Goal: Task Accomplishment & Management: Use online tool/utility

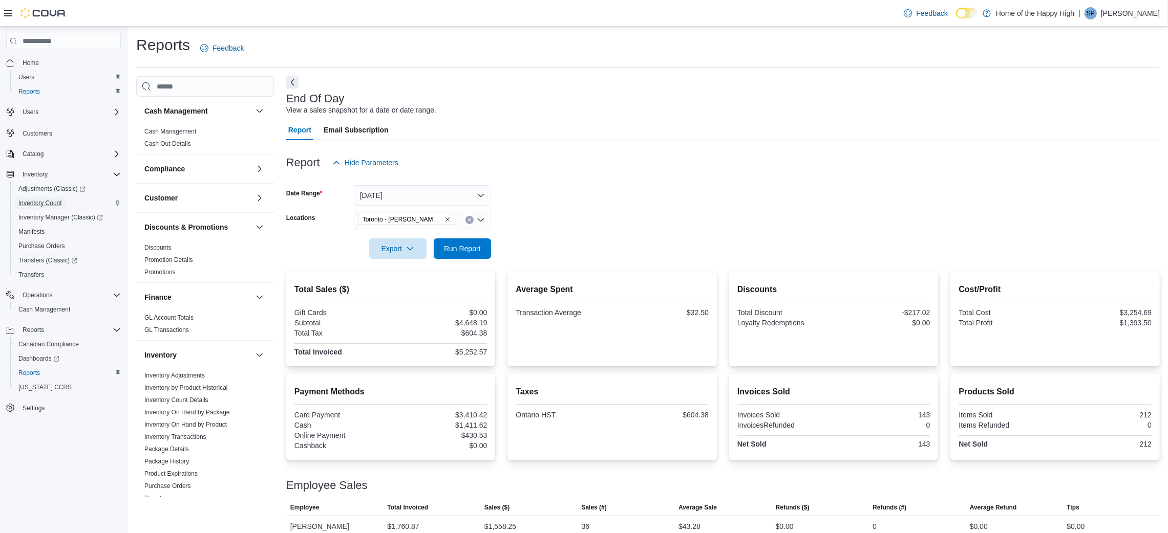
click at [54, 202] on span "Inventory Count" at bounding box center [40, 203] width 44 height 8
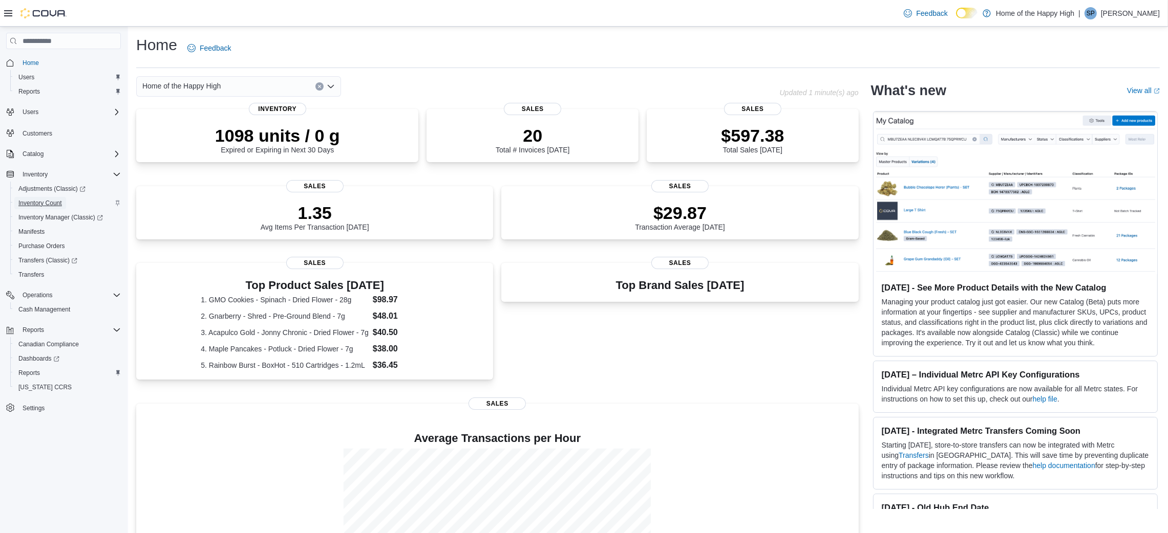
click at [38, 199] on span "Inventory Count" at bounding box center [40, 203] width 44 height 8
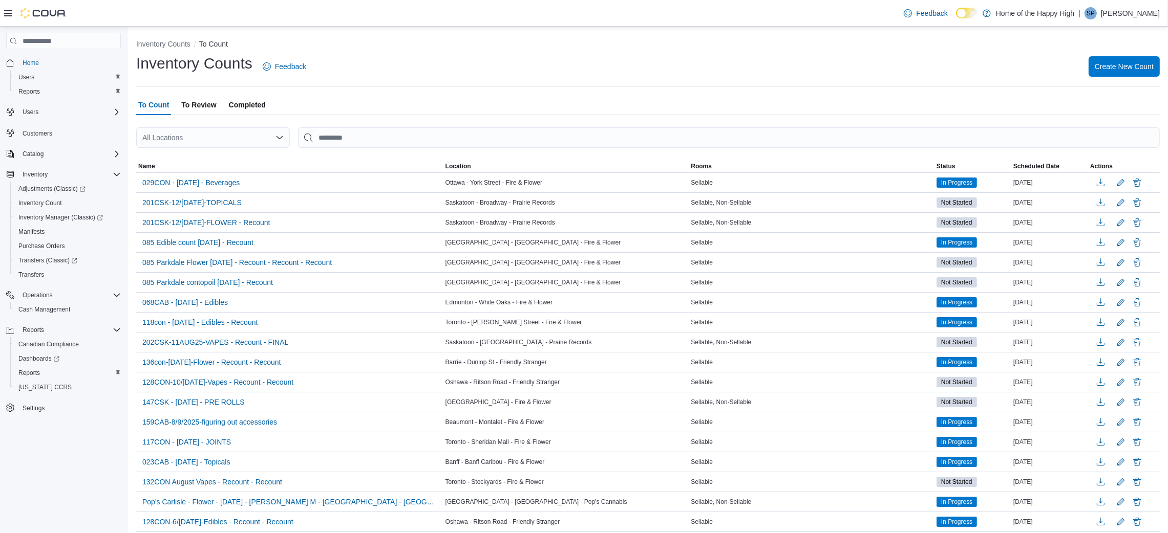
click at [204, 111] on span "To Review" at bounding box center [198, 105] width 35 height 20
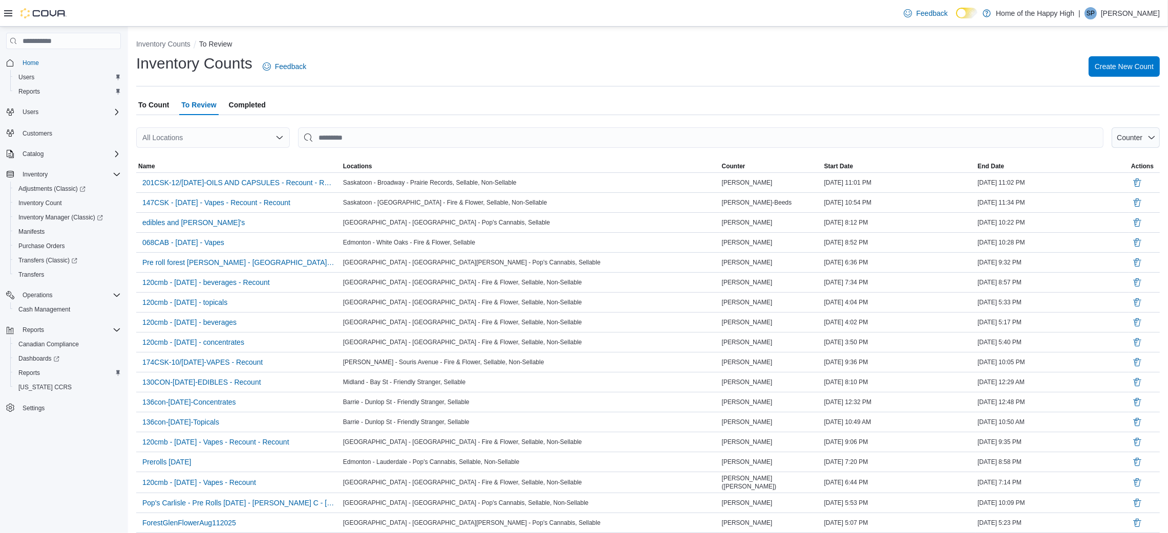
click at [216, 141] on div "All Locations" at bounding box center [213, 137] width 154 height 20
type input "***"
click at [248, 153] on span "Toronto - [PERSON_NAME] Street - Fire & Flower" at bounding box center [270, 155] width 159 height 10
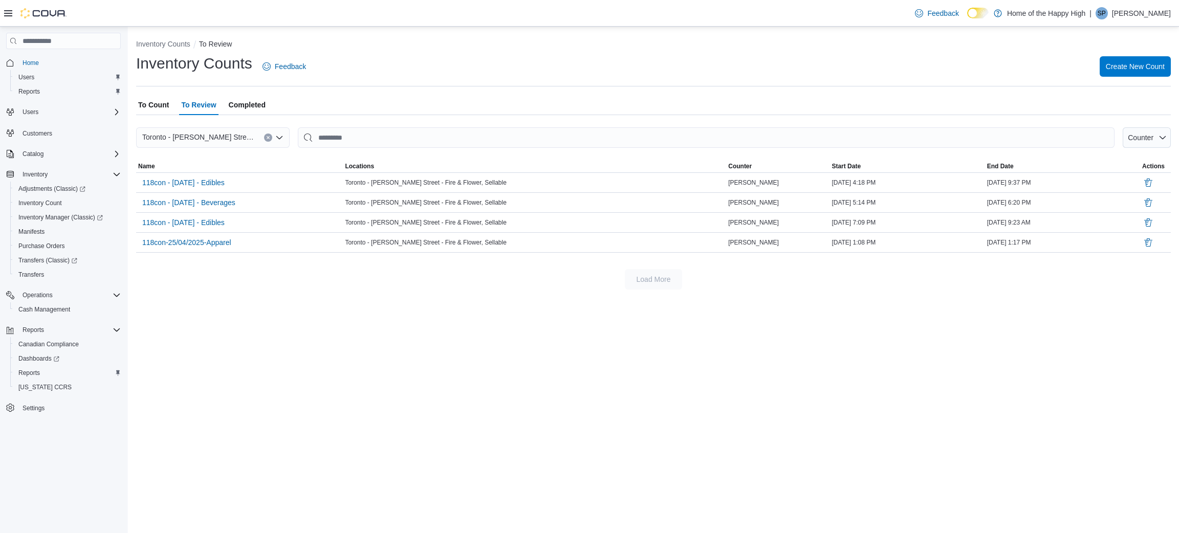
click at [158, 108] on span "To Count" at bounding box center [153, 105] width 31 height 20
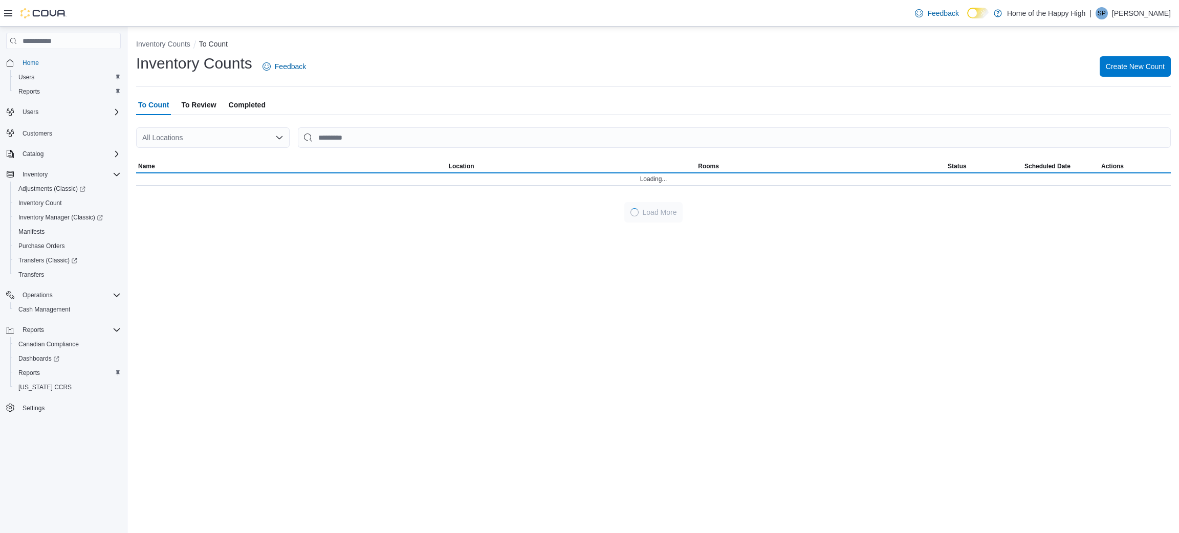
click at [196, 134] on div "All Locations" at bounding box center [213, 137] width 154 height 20
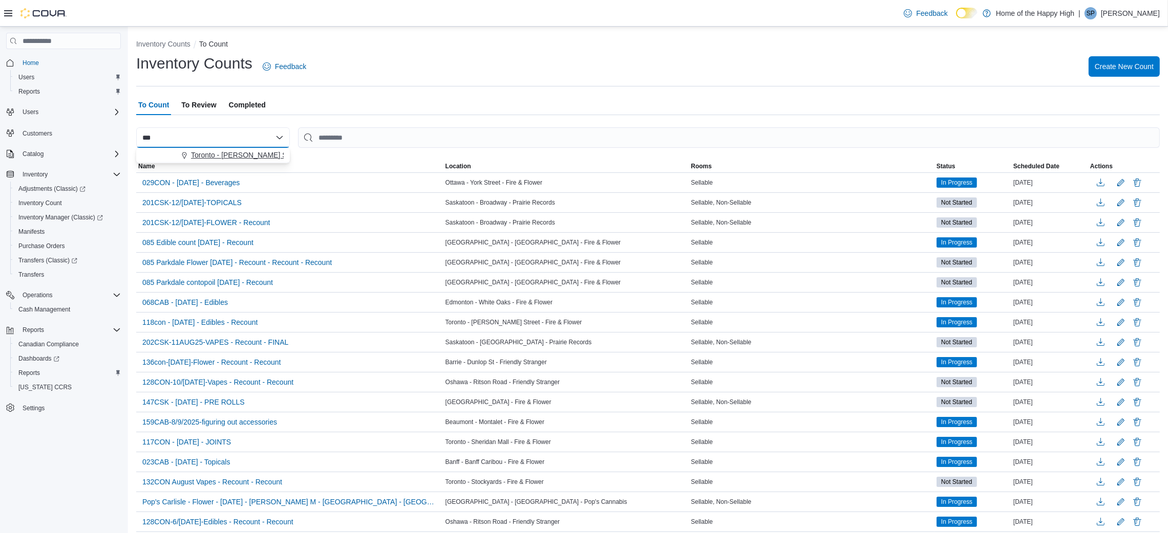
type input "***"
click at [245, 154] on span "Toronto - [PERSON_NAME] Street - Fire & Flower" at bounding box center [270, 155] width 159 height 10
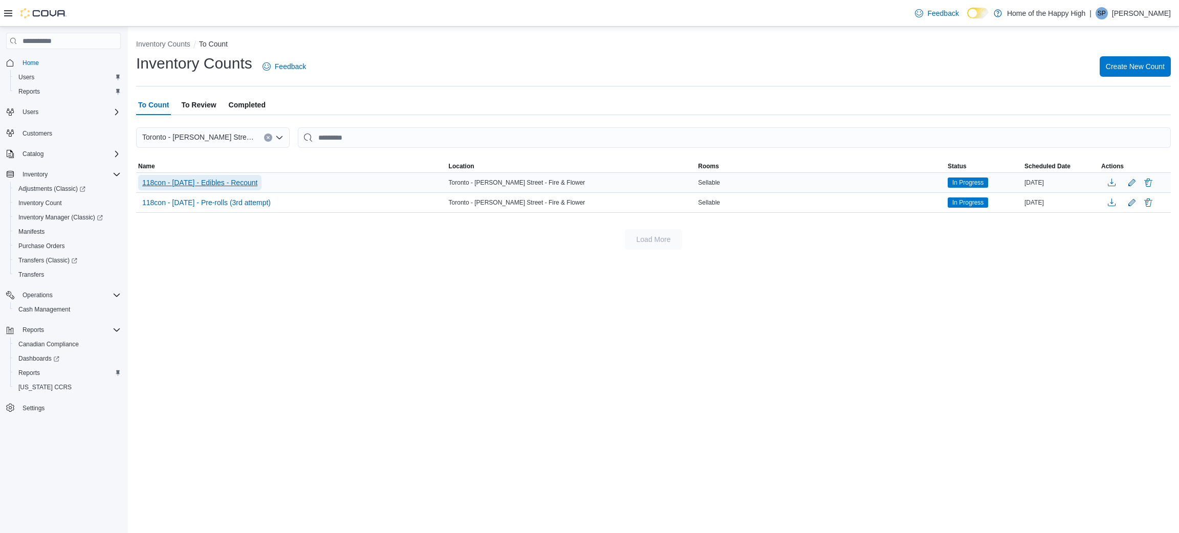
click at [245, 179] on span "118con - [DATE] - Edibles - Recount" at bounding box center [199, 183] width 115 height 10
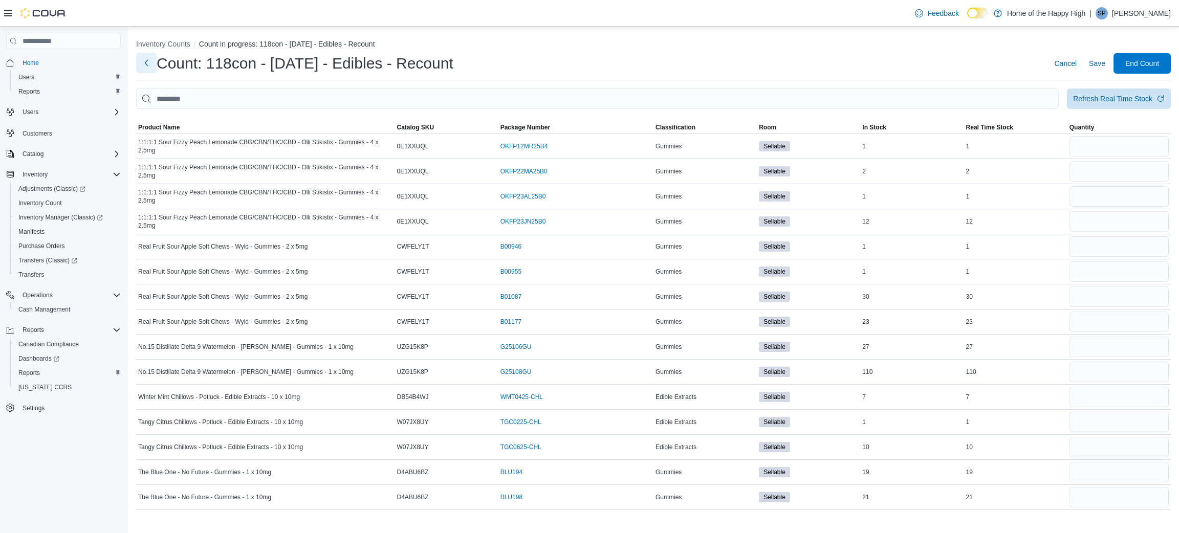
click at [146, 60] on button "Next" at bounding box center [146, 63] width 20 height 20
